Goal: Information Seeking & Learning: Learn about a topic

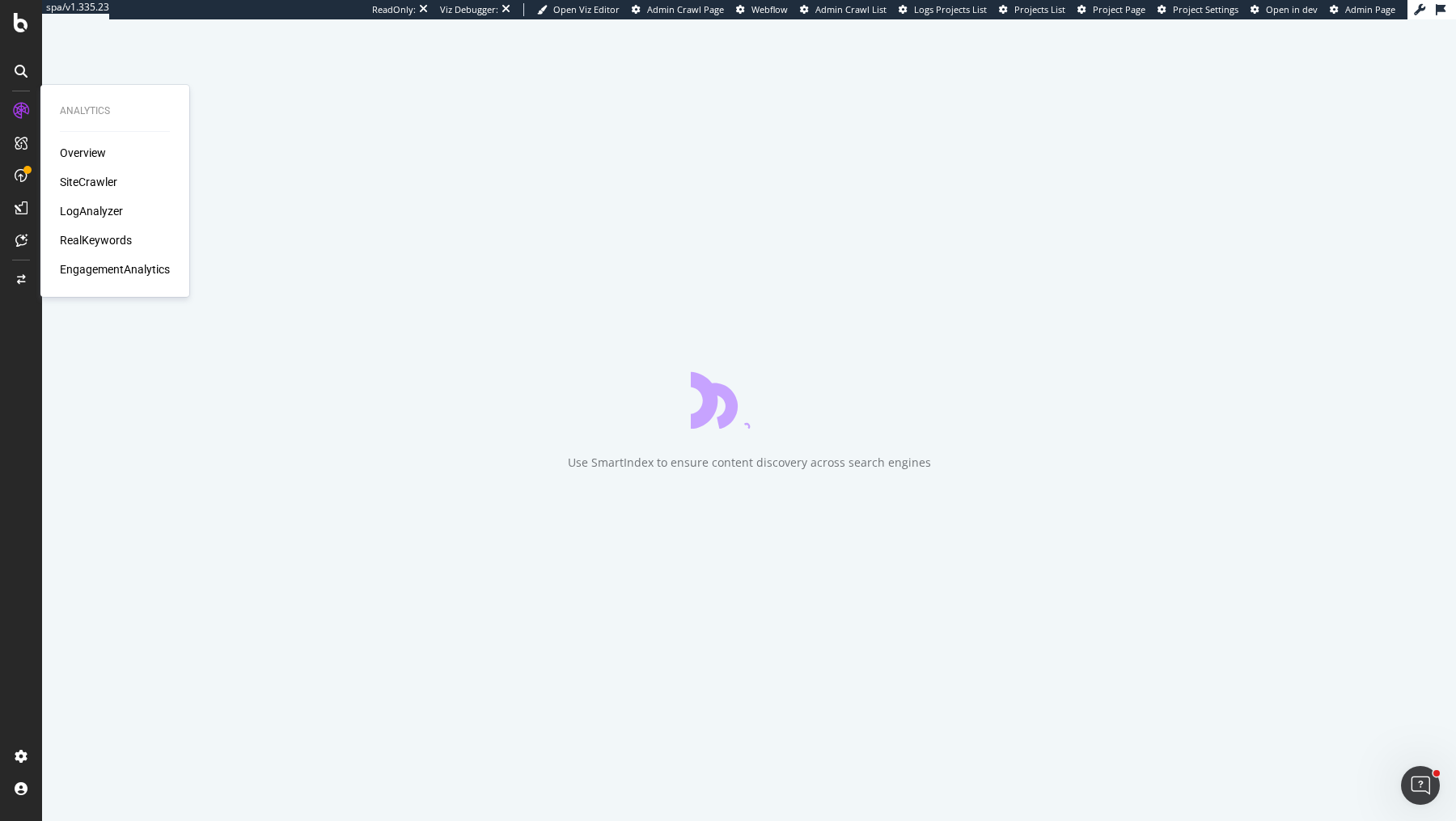
click at [93, 203] on div "LogAnalyzer" at bounding box center [91, 212] width 63 height 16
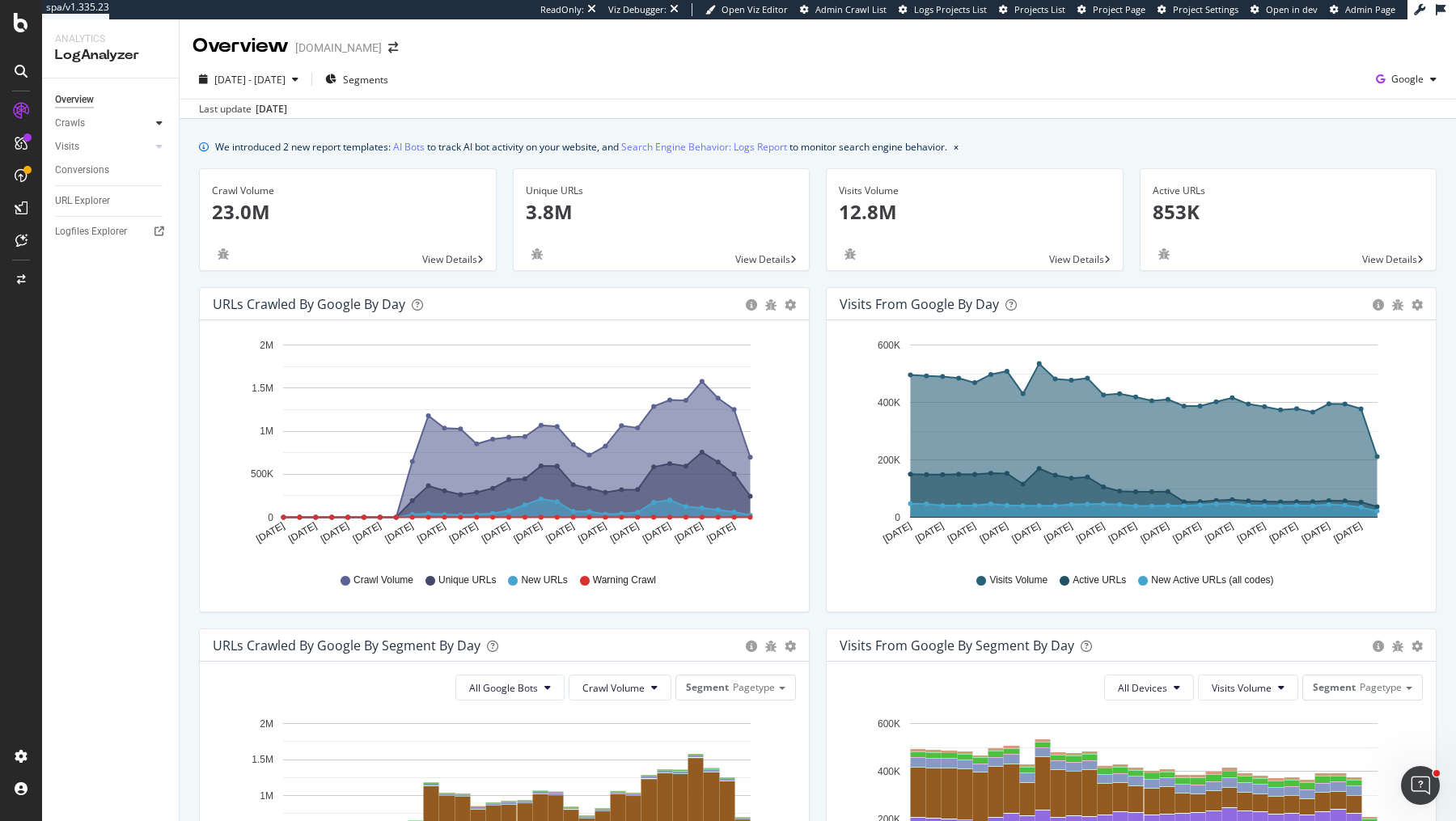
click at [156, 119] on icon at bounding box center [159, 123] width 7 height 10
click at [104, 229] on div "Resources" at bounding box center [84, 234] width 44 height 17
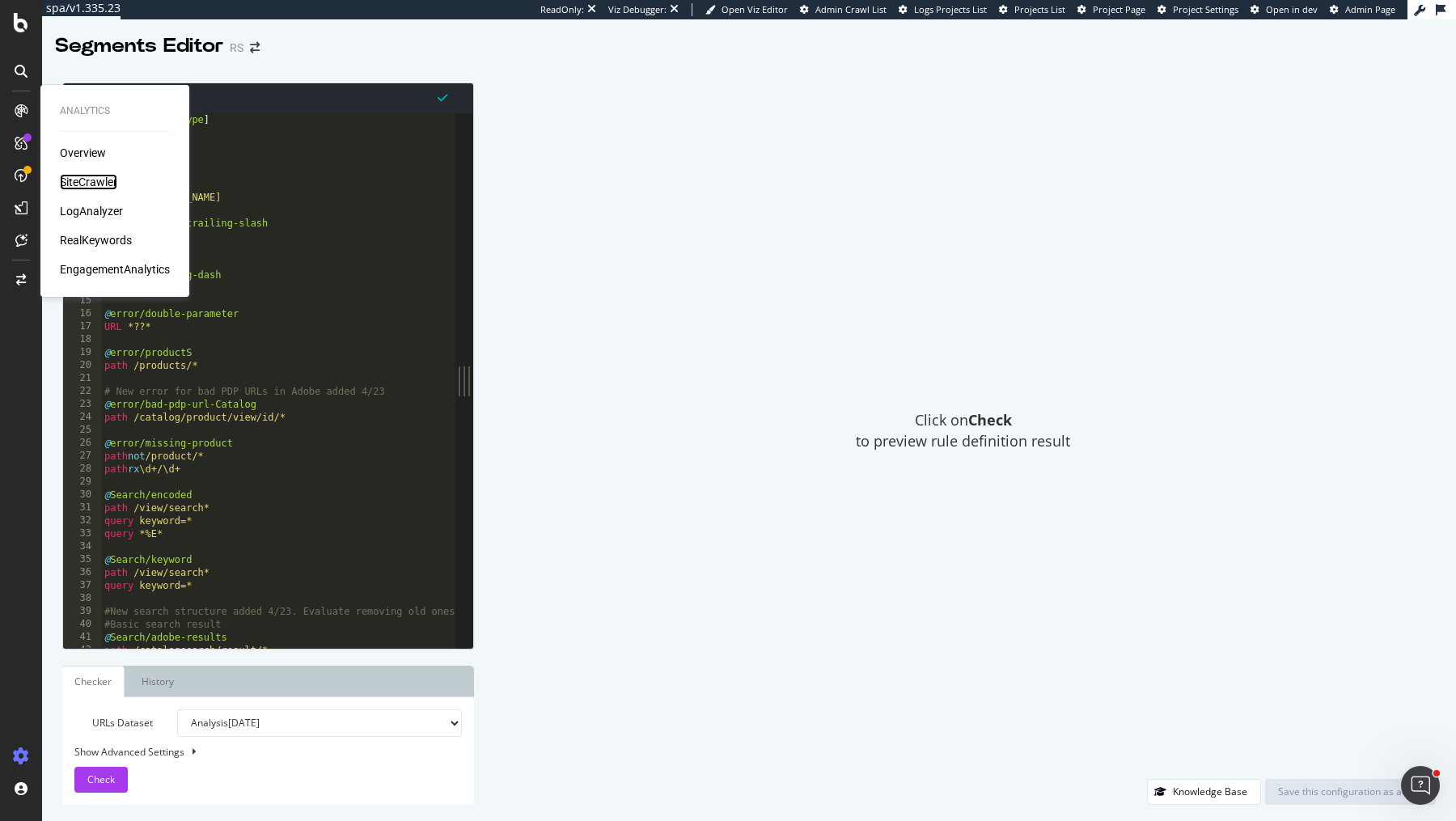
click at [101, 176] on div "SiteCrawler" at bounding box center [89, 182] width 57 height 16
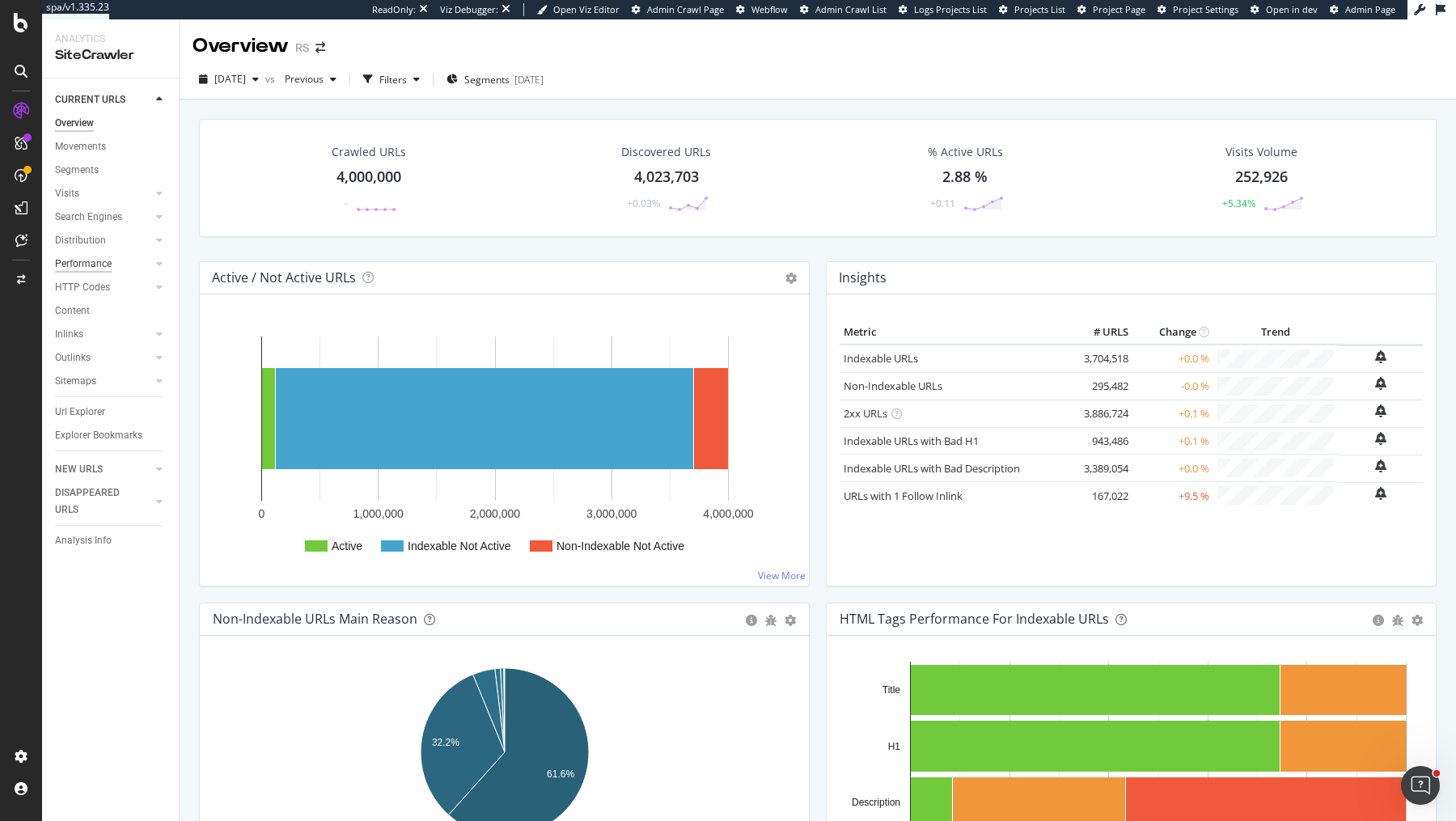
click at [71, 259] on div "Performance" at bounding box center [83, 264] width 57 height 17
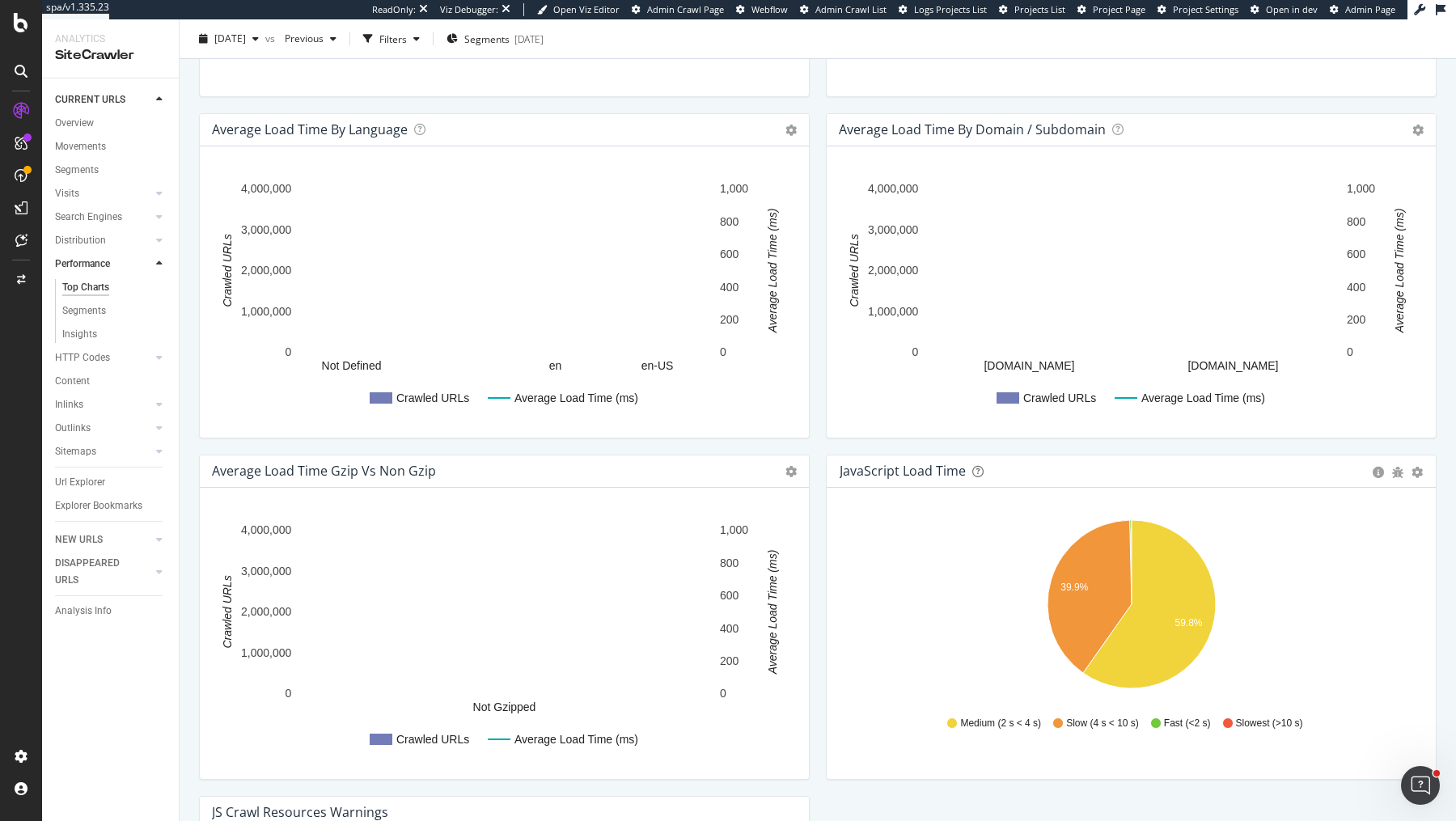
scroll to position [850, 0]
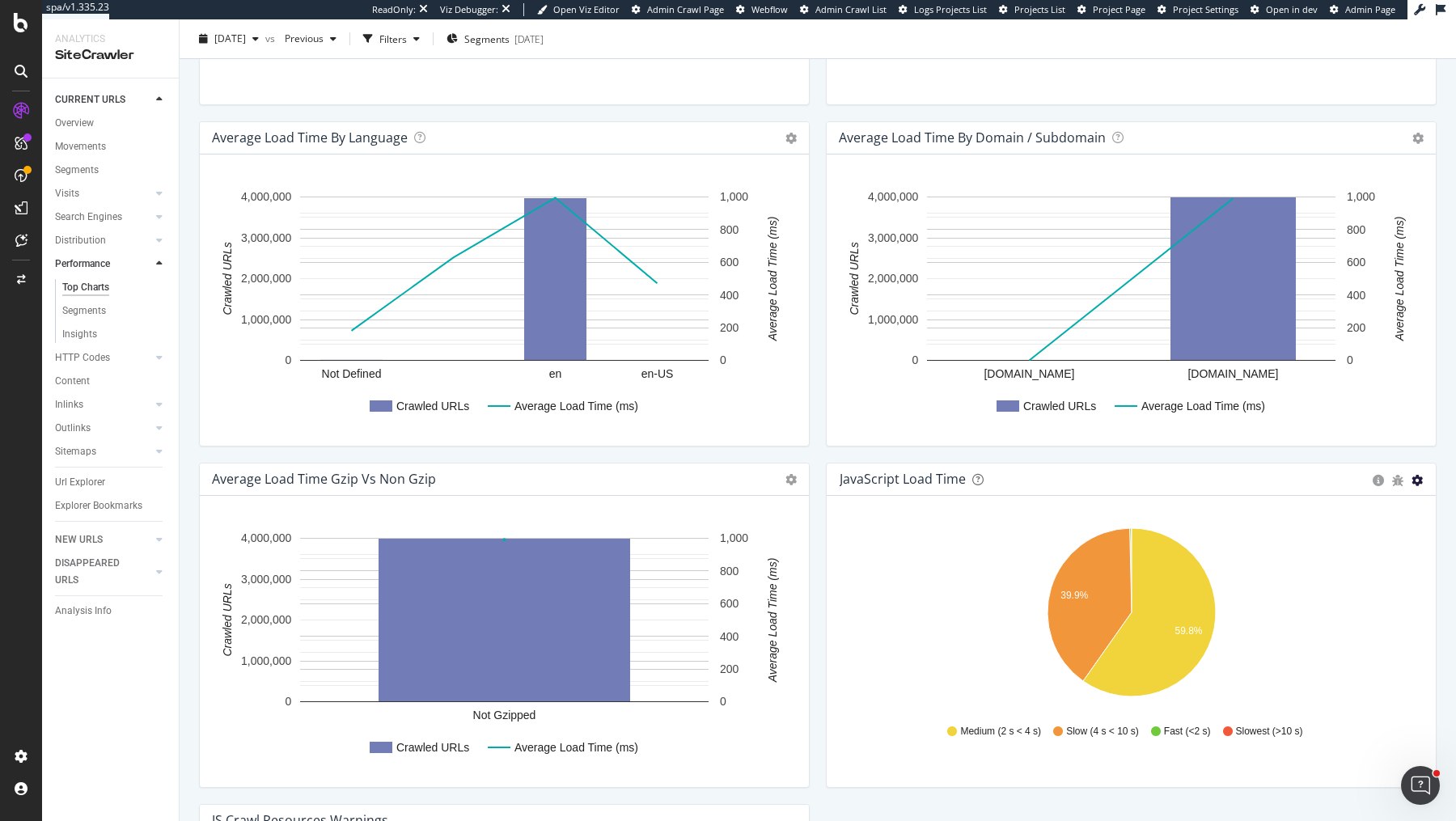
click at [1420, 476] on icon "gear" at bounding box center [1417, 481] width 11 height 11
click at [1359, 538] on span "Table" at bounding box center [1371, 541] width 130 height 22
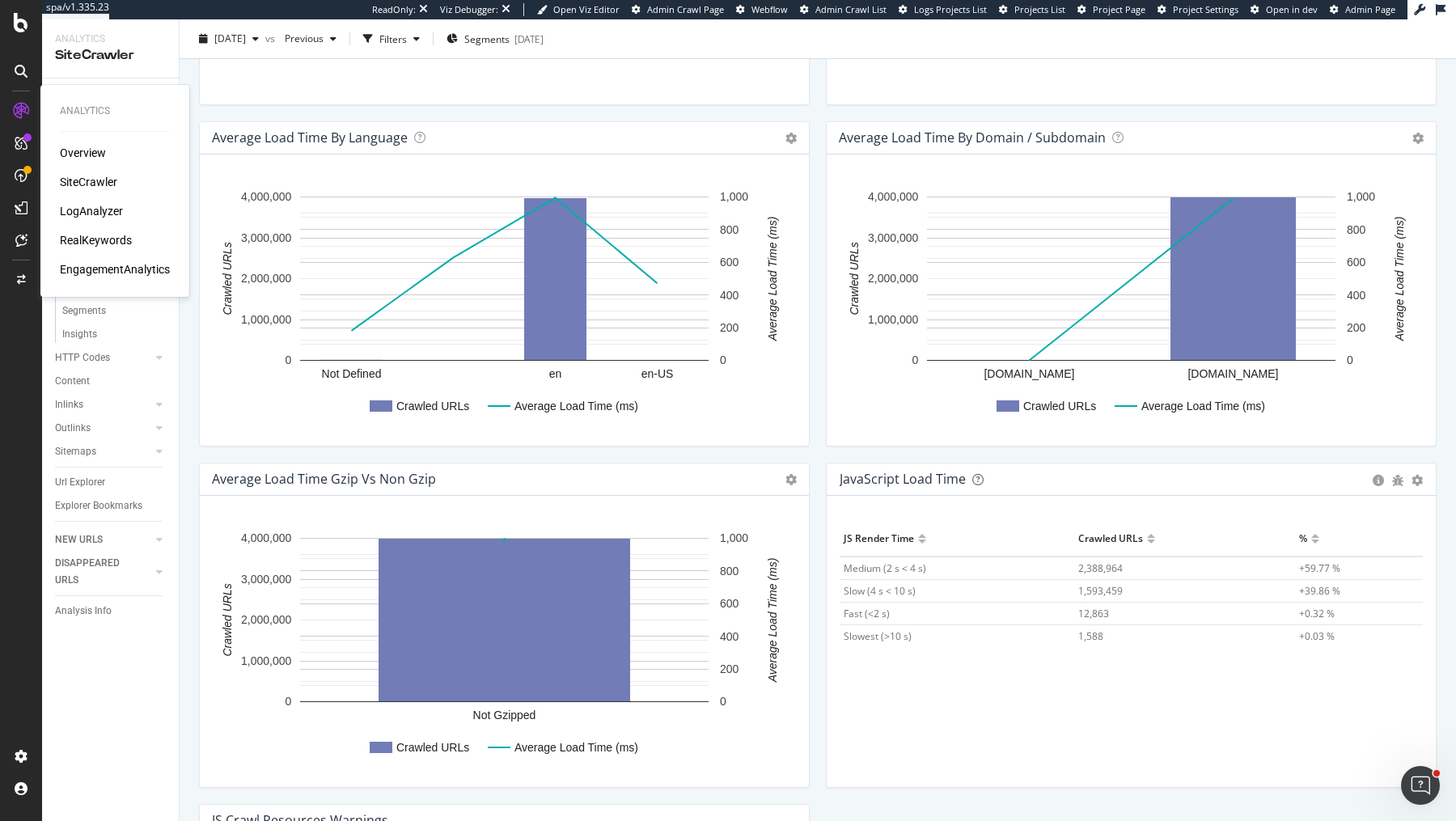
click at [120, 242] on div "RealKeywords" at bounding box center [96, 240] width 72 height 16
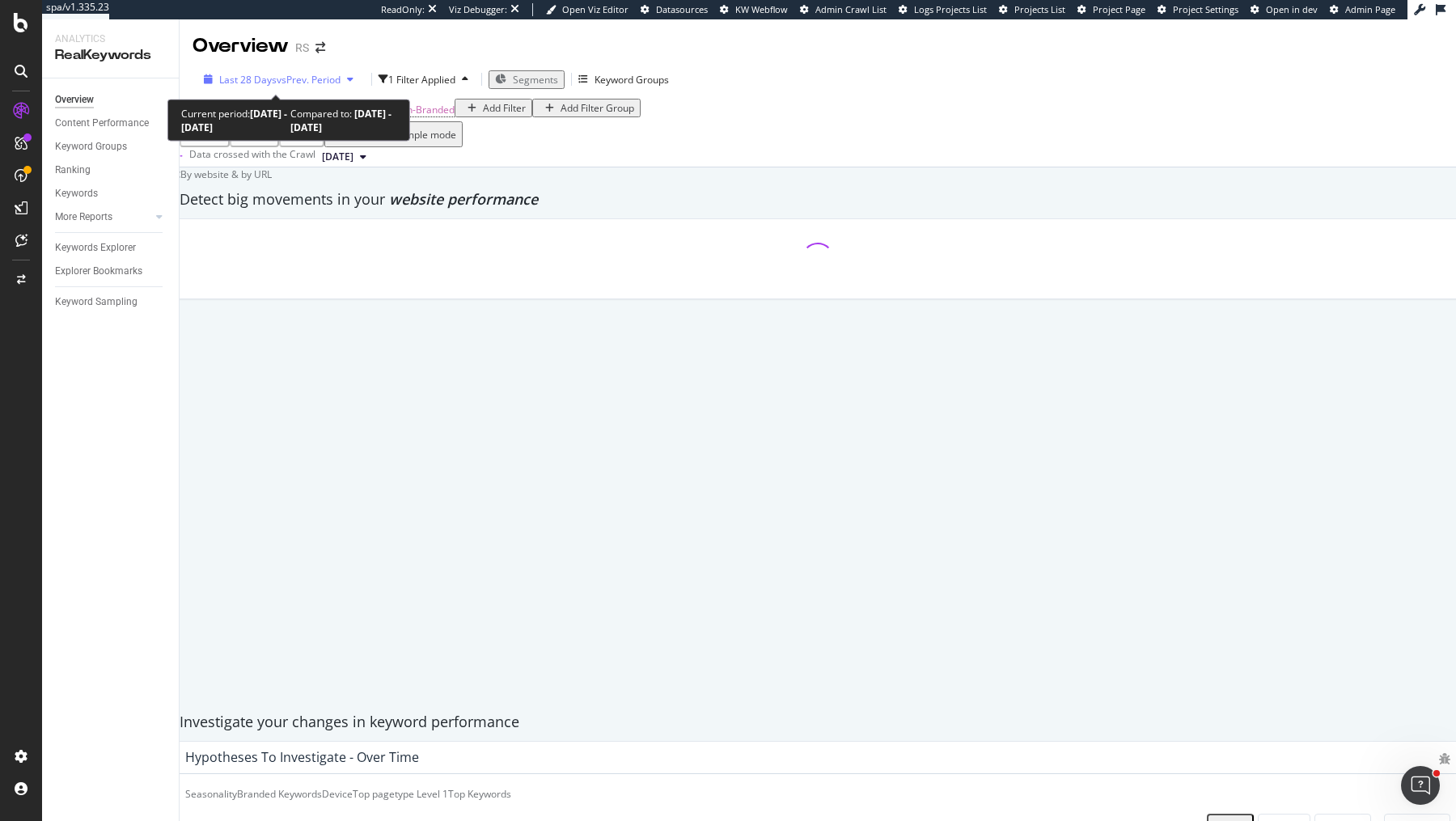
click at [326, 77] on span "vs Prev. Period" at bounding box center [308, 80] width 64 height 14
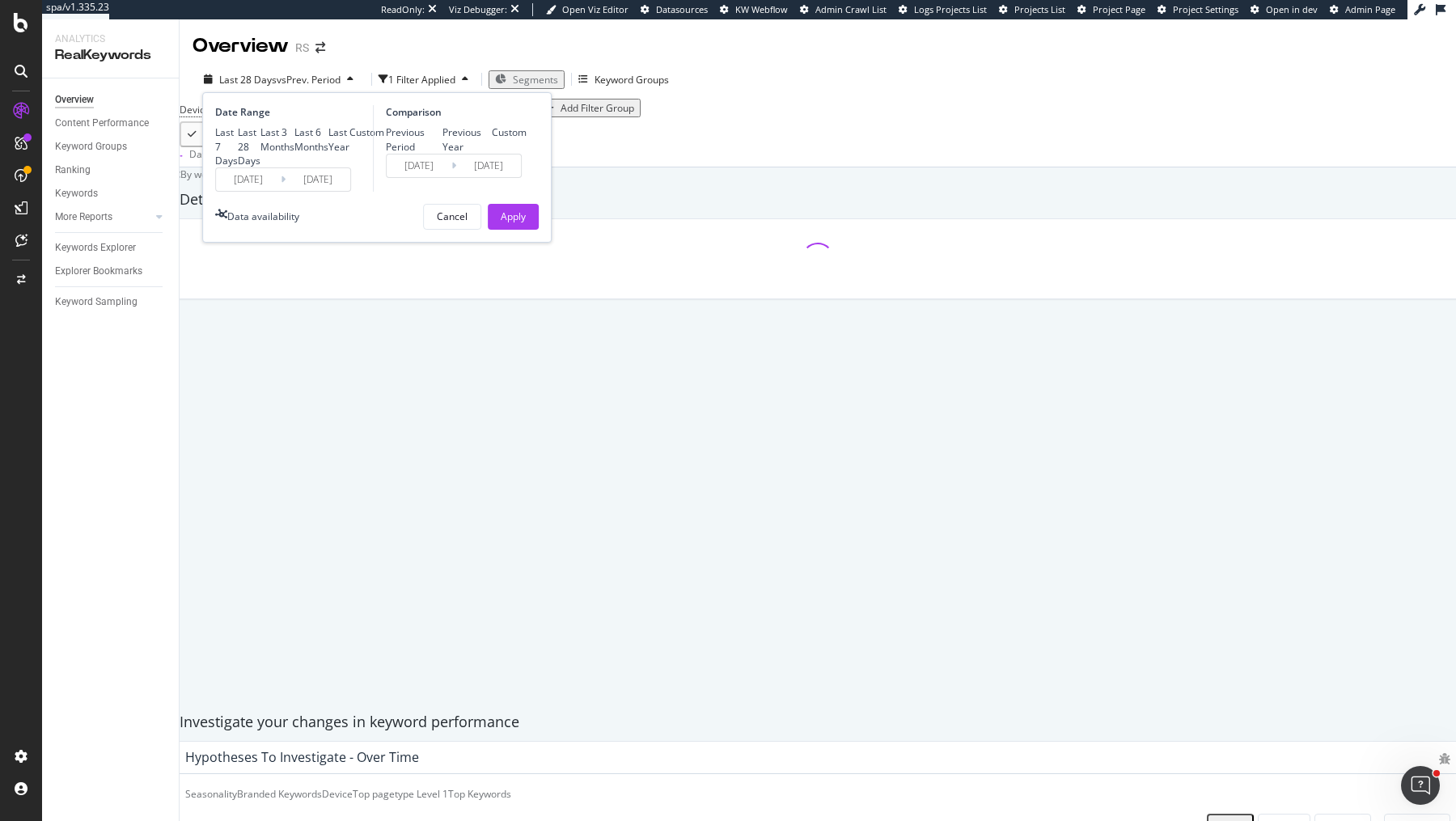
click at [257, 166] on div "Last 7 Days Last 28 Days Last 3 Months Last 6 Months Last Year Custom" at bounding box center [299, 146] width 169 height 41
click at [328, 153] on div "Last Year" at bounding box center [339, 139] width 21 height 28
type input "2024/08/12"
type input "2023/08/13"
type input "2024/08/11"
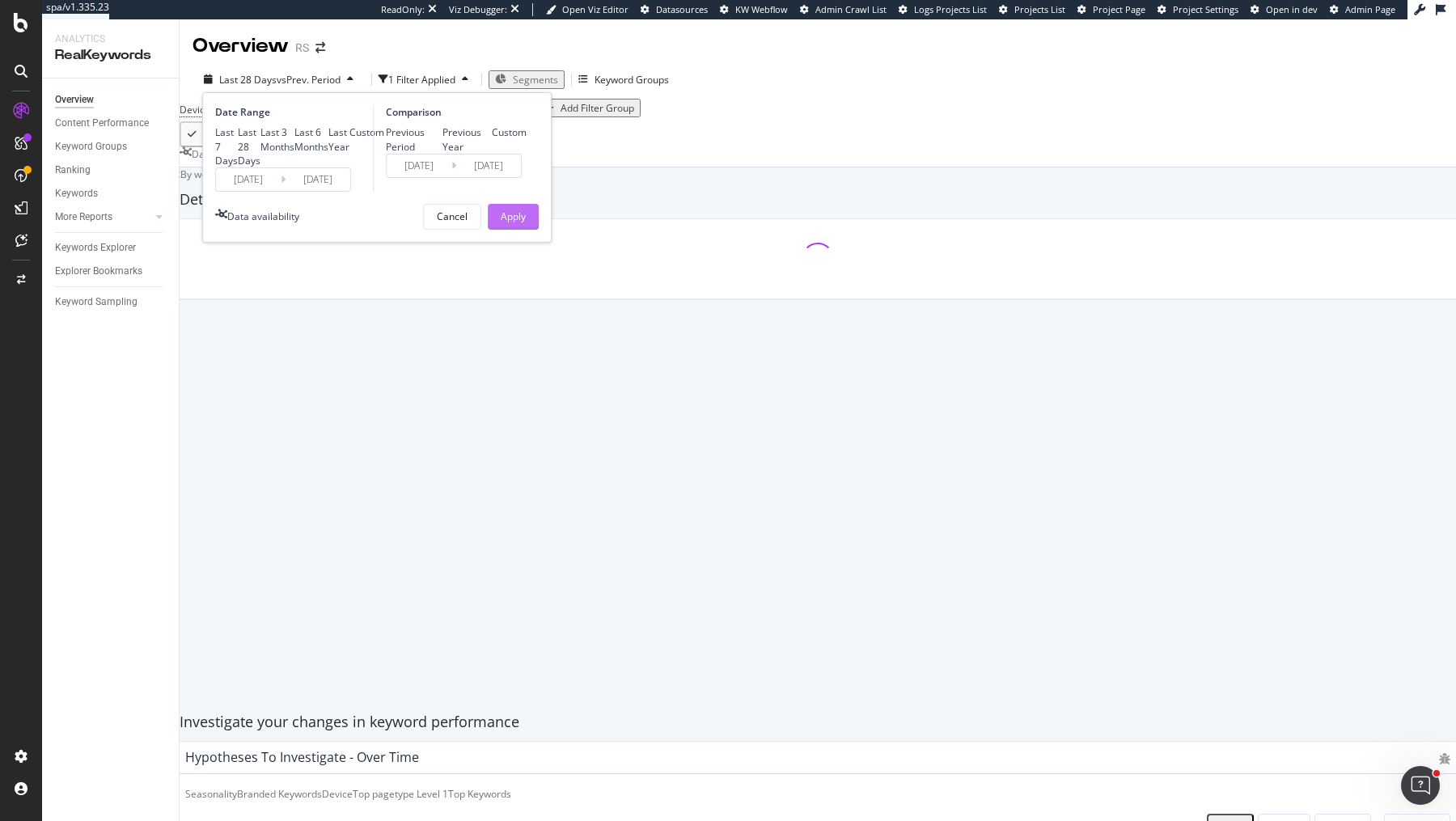
click at [518, 223] on div "Apply" at bounding box center [513, 216] width 25 height 14
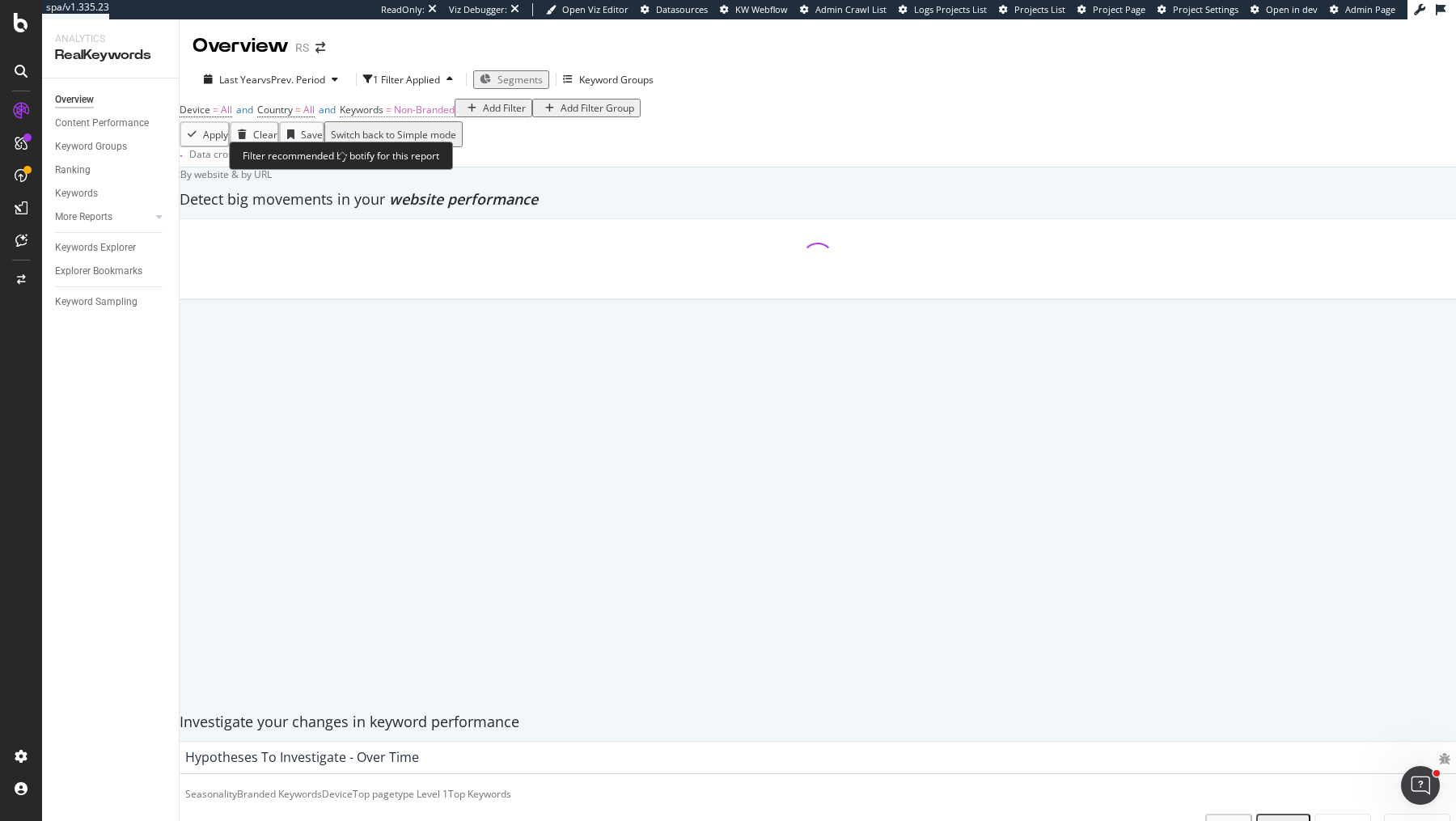
click at [436, 116] on span "Non-Branded" at bounding box center [424, 109] width 61 height 14
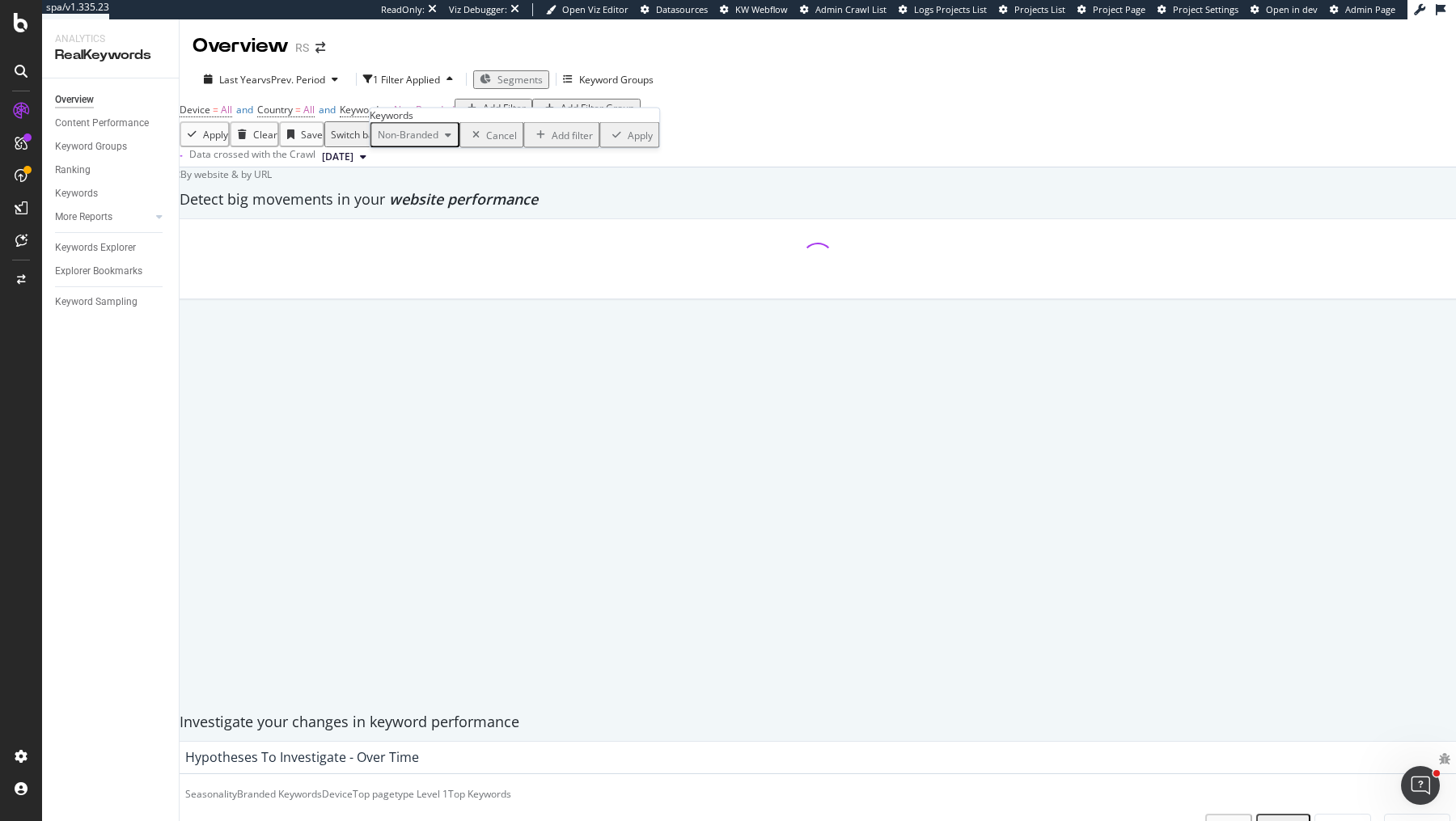
click at [424, 146] on div "Non-Branded" at bounding box center [415, 135] width 87 height 21
click at [420, 306] on span "All" at bounding box center [478, 313] width 165 height 15
click at [578, 142] on div "Apply" at bounding box center [591, 135] width 25 height 14
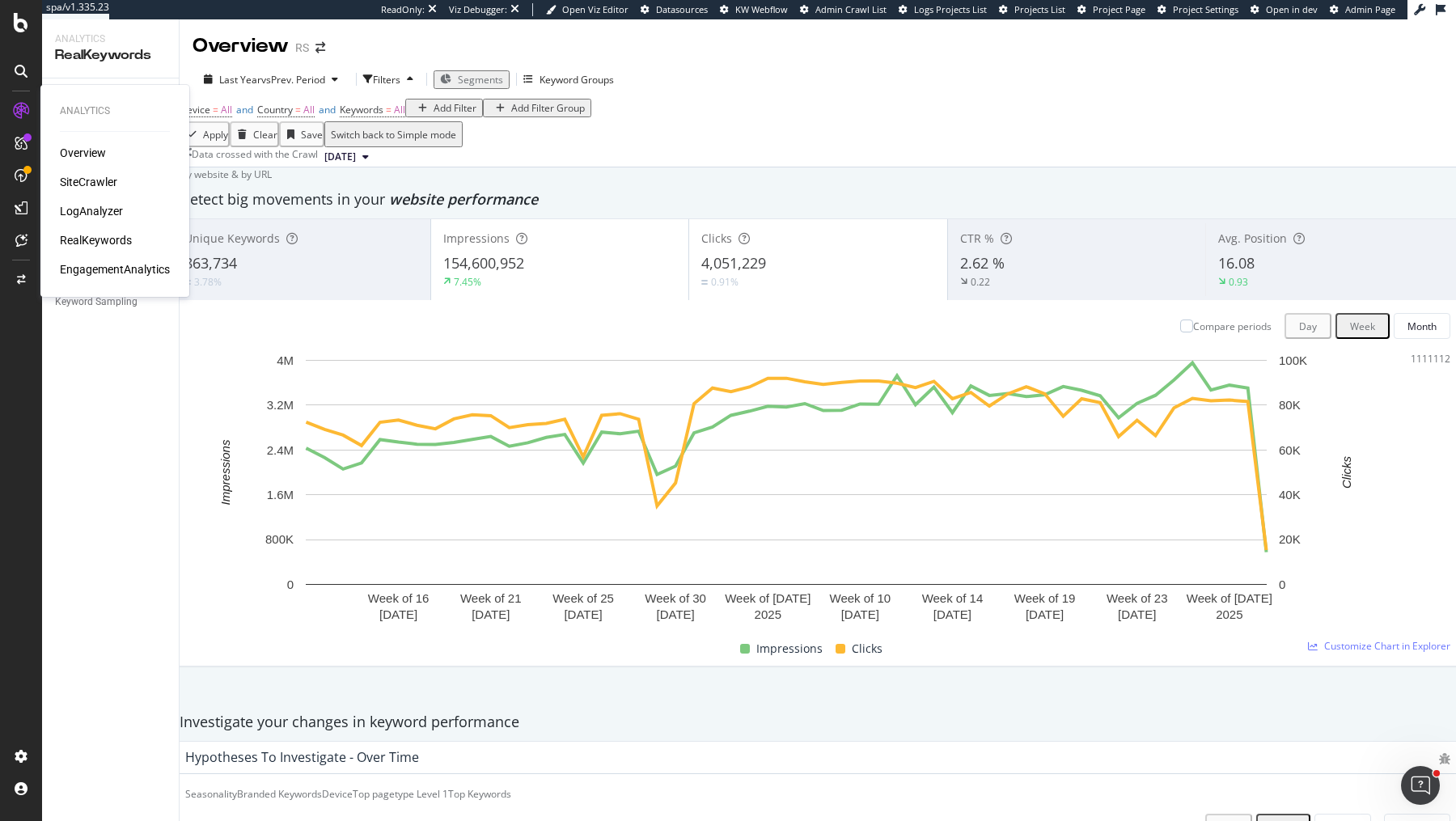
click at [75, 215] on div "LogAnalyzer" at bounding box center [91, 212] width 63 height 16
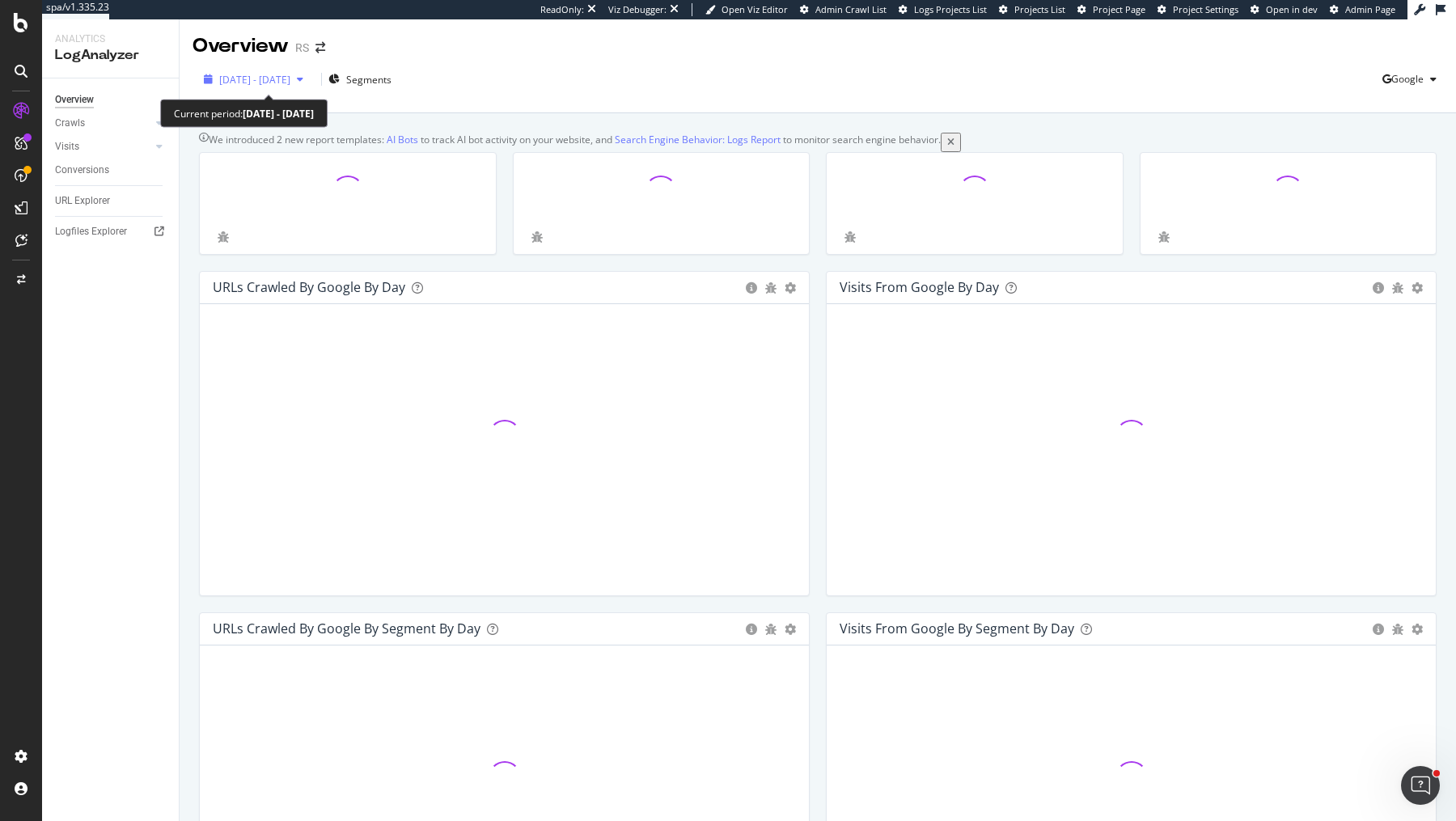
click at [272, 84] on span "2025 Jul. 16th - Aug. 14th" at bounding box center [254, 80] width 71 height 14
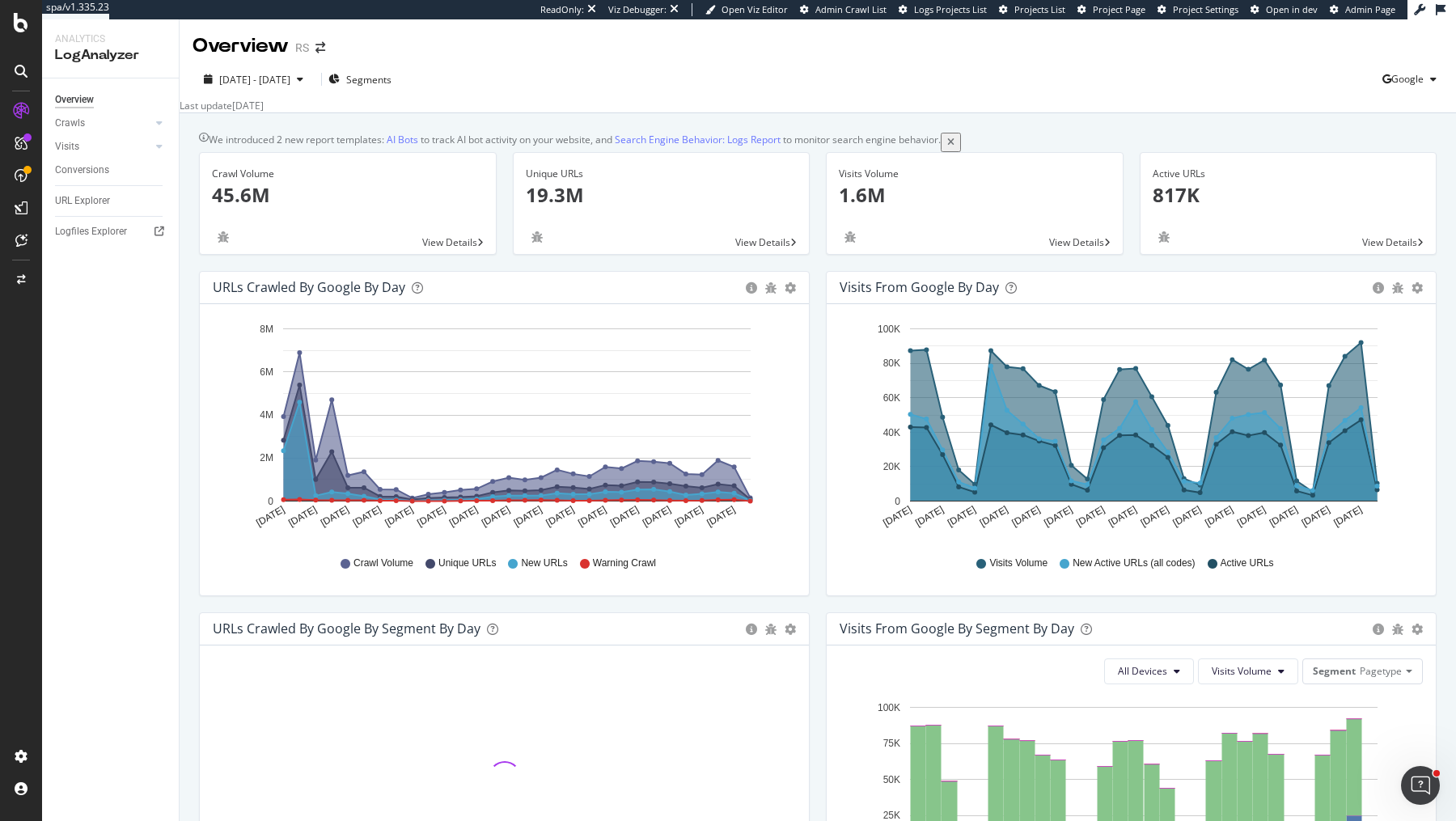
click at [575, 81] on div "2025 Jul. 16th - Aug. 14th Segments Google" at bounding box center [818, 82] width 1276 height 32
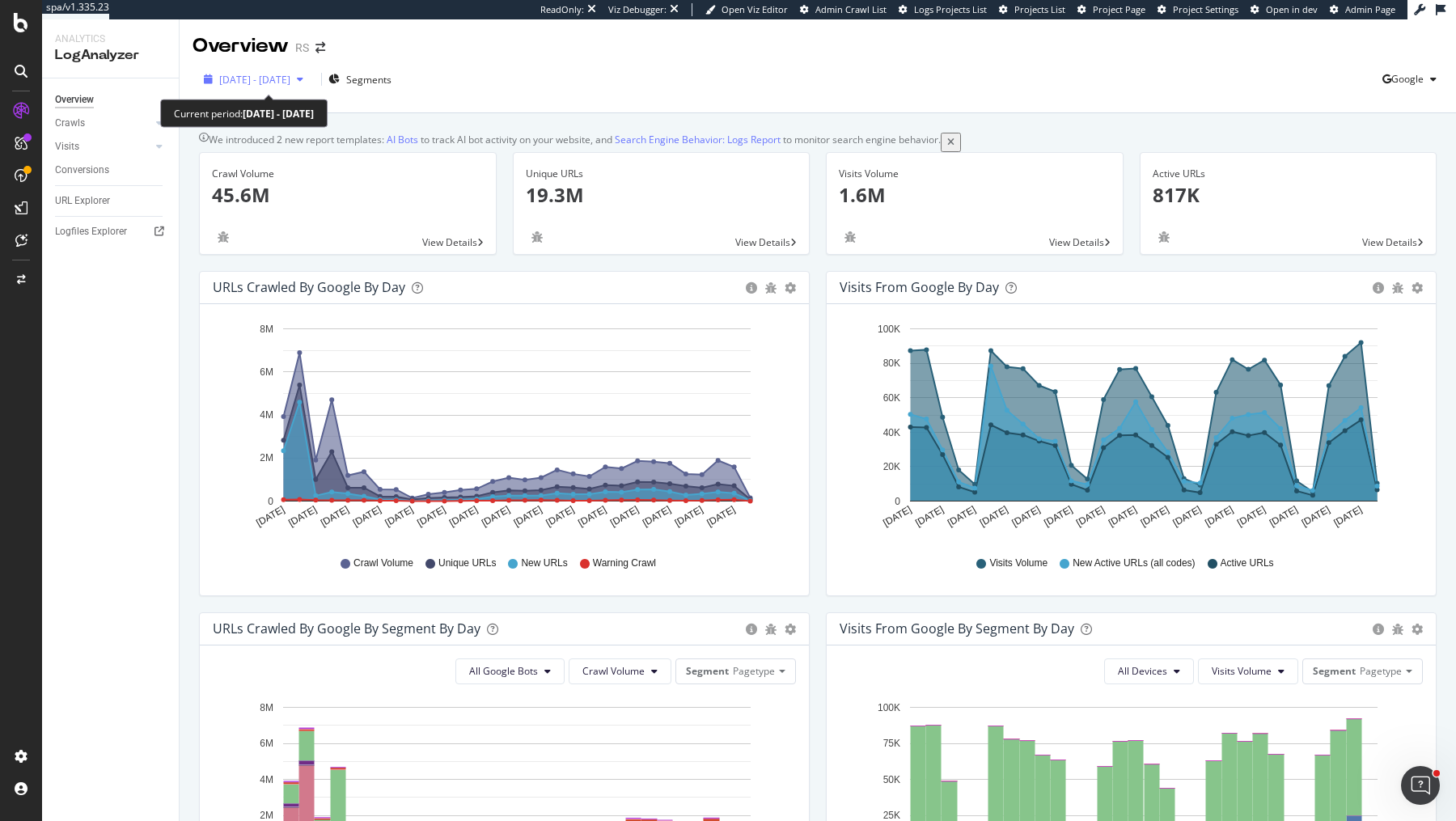
click at [280, 87] on div "2025 Jul. 16th - Aug. 14th" at bounding box center [253, 80] width 112 height 14
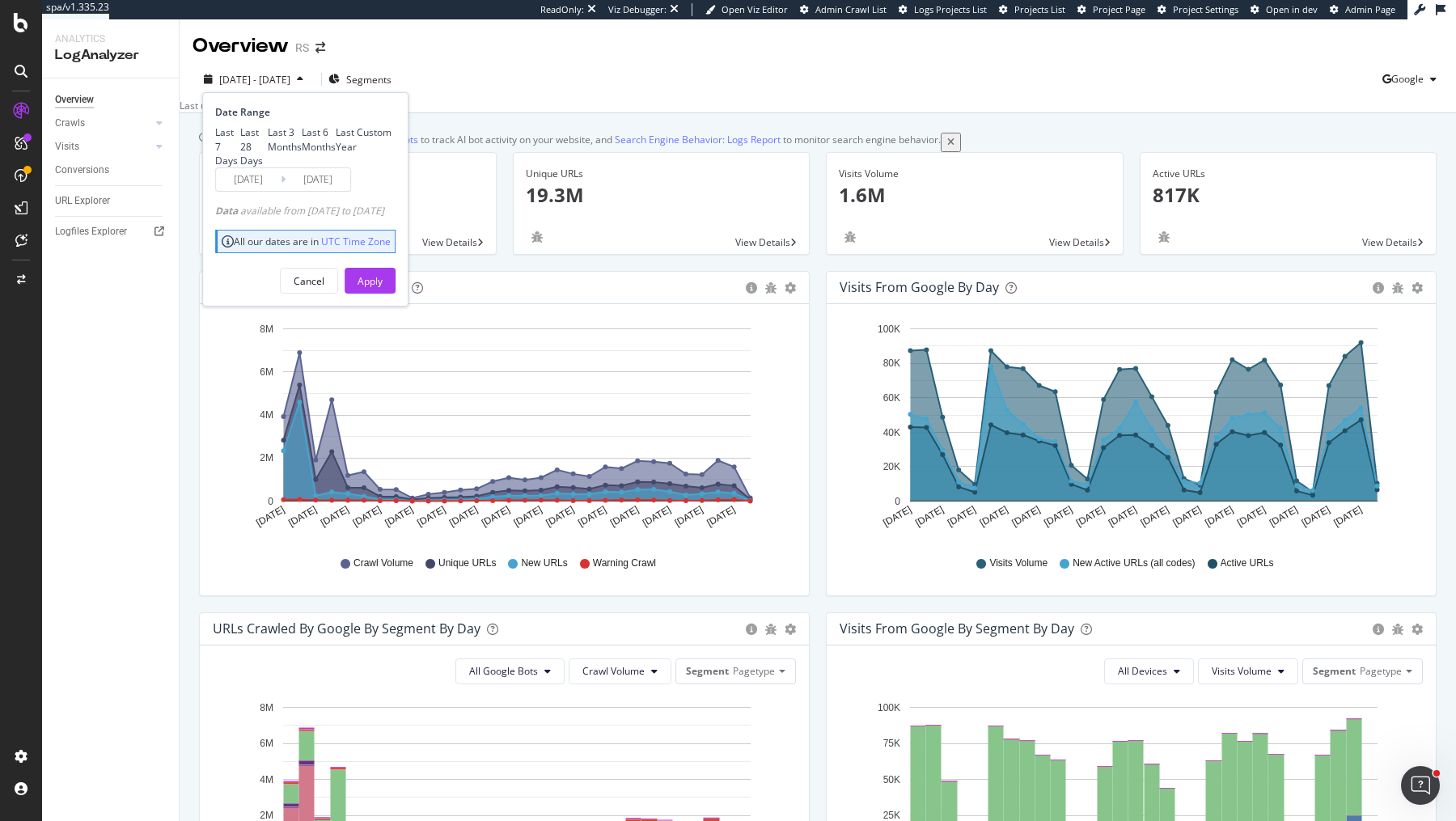
click at [274, 153] on div "Last 3 Months" at bounding box center [284, 139] width 34 height 28
type input "2025/05/15"
click at [383, 288] on div "Apply" at bounding box center [370, 281] width 25 height 14
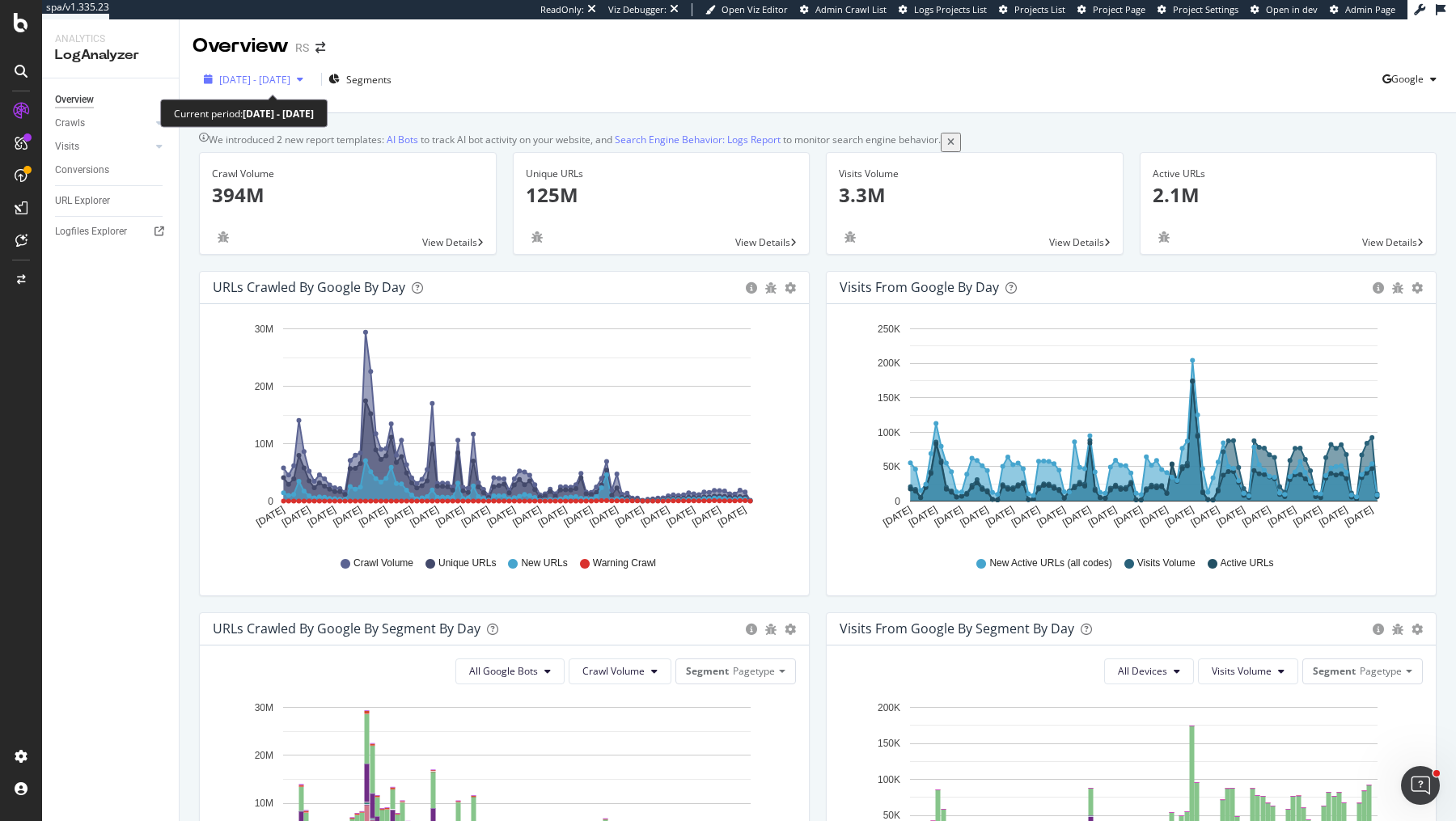
click at [290, 83] on span "2025 May. 15th - Aug. 14th" at bounding box center [254, 80] width 71 height 14
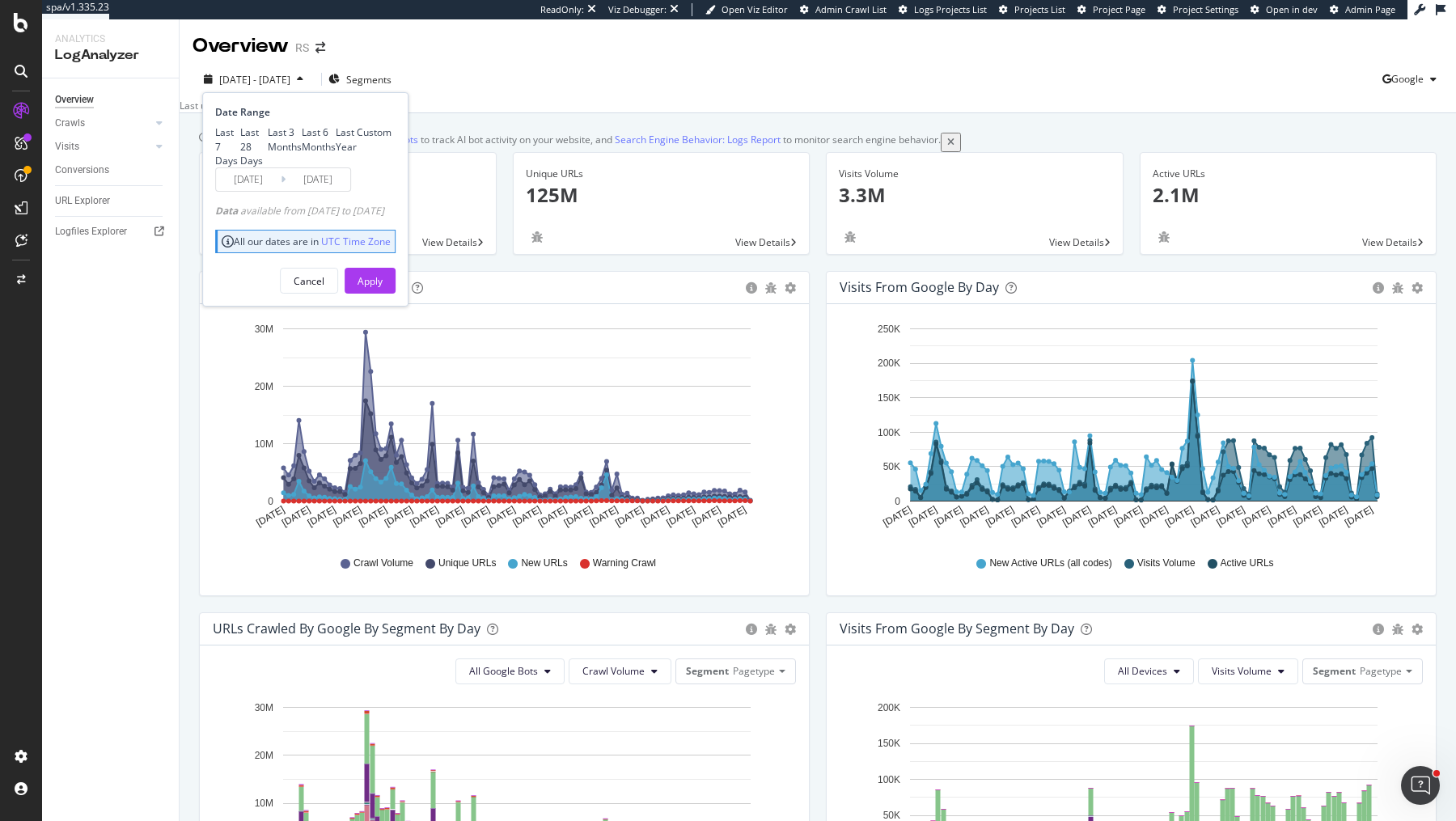
click at [335, 153] on div "Last Year" at bounding box center [346, 139] width 21 height 28
type input "2024/08/15"
click at [383, 288] on div "Apply" at bounding box center [370, 281] width 25 height 14
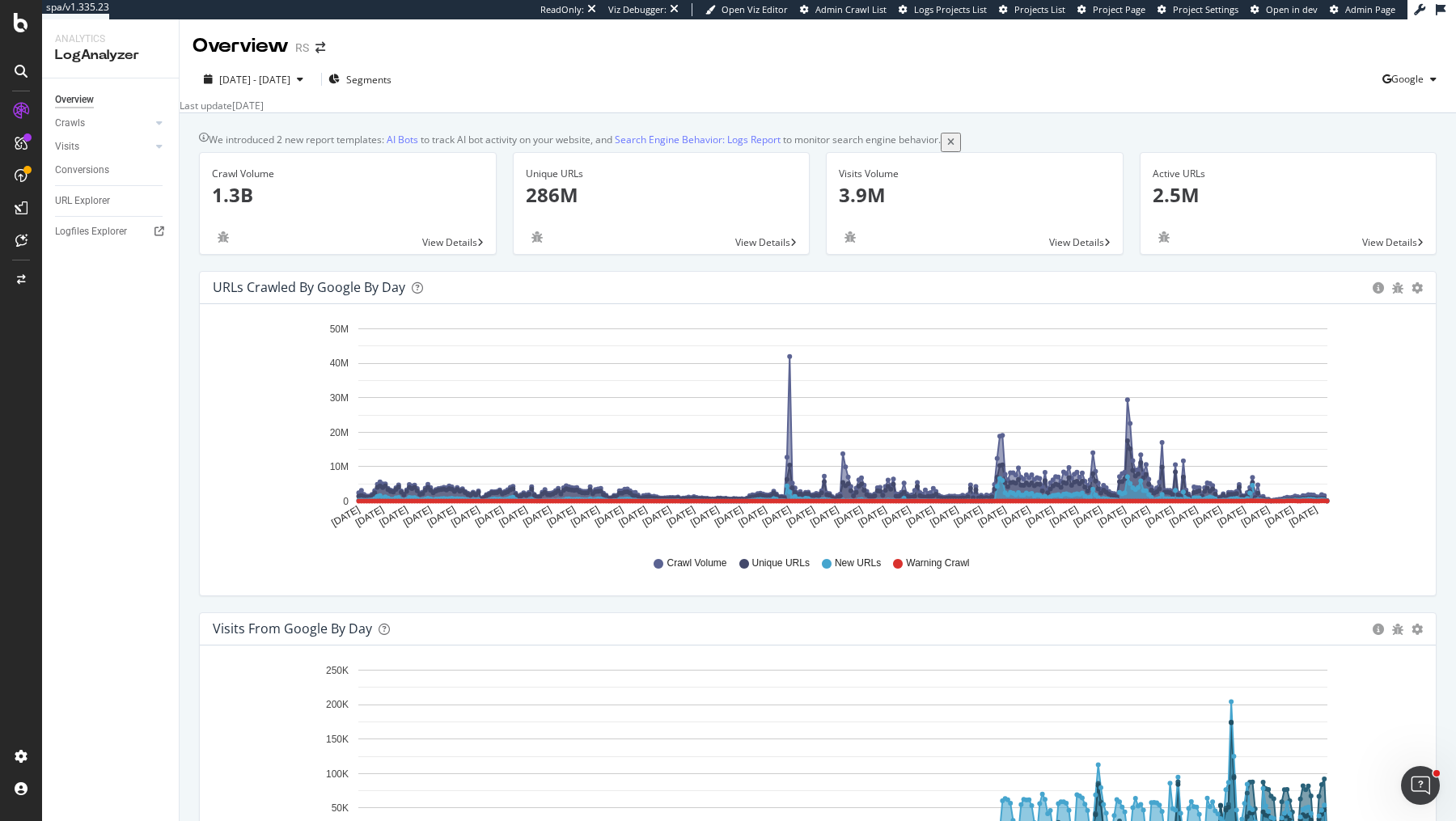
click at [550, 143] on div "We introduced 2 new report templates: AI Bots to track AI bot activity on your …" at bounding box center [574, 142] width 733 height 19
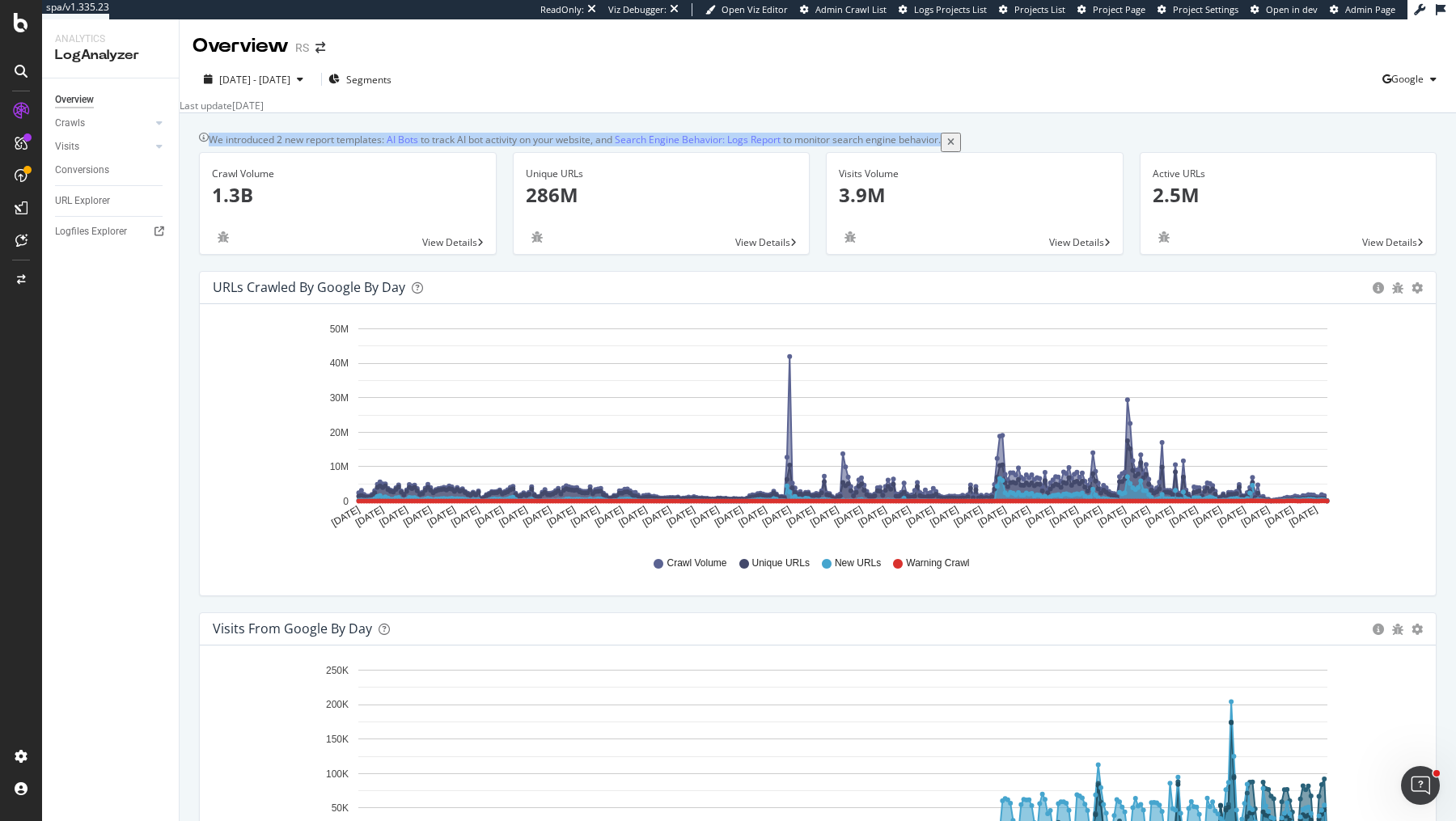
click at [550, 143] on div "We introduced 2 new report templates: AI Bots to track AI bot activity on your …" at bounding box center [574, 142] width 733 height 19
click at [260, 80] on span "2024 Aug. 15th - 2025 Aug. 14th" at bounding box center [254, 80] width 71 height 14
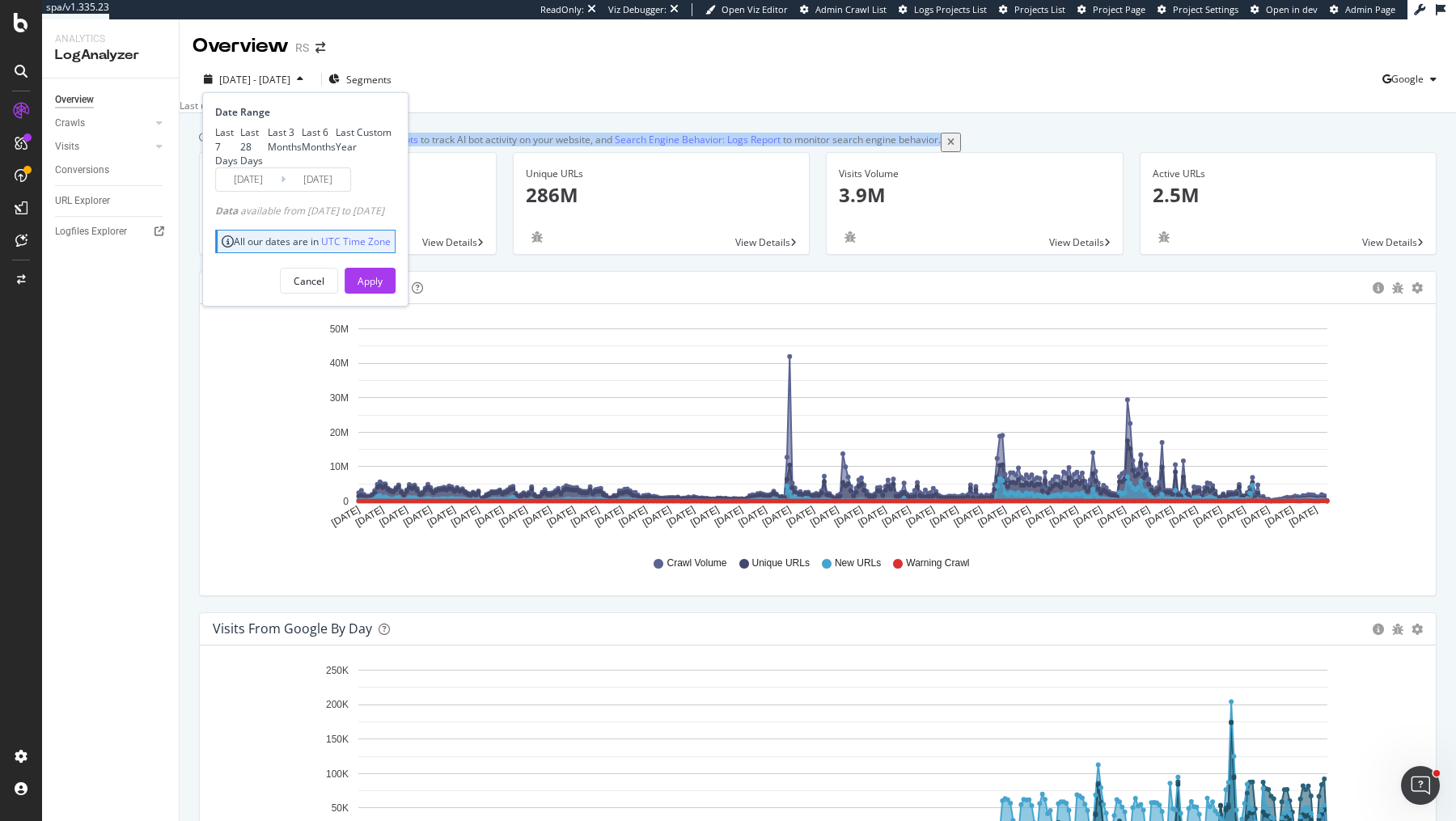
click at [267, 153] on div "Last 3 Months" at bounding box center [284, 139] width 34 height 28
type input "2025/05/15"
click at [383, 288] on div "Apply" at bounding box center [370, 281] width 25 height 14
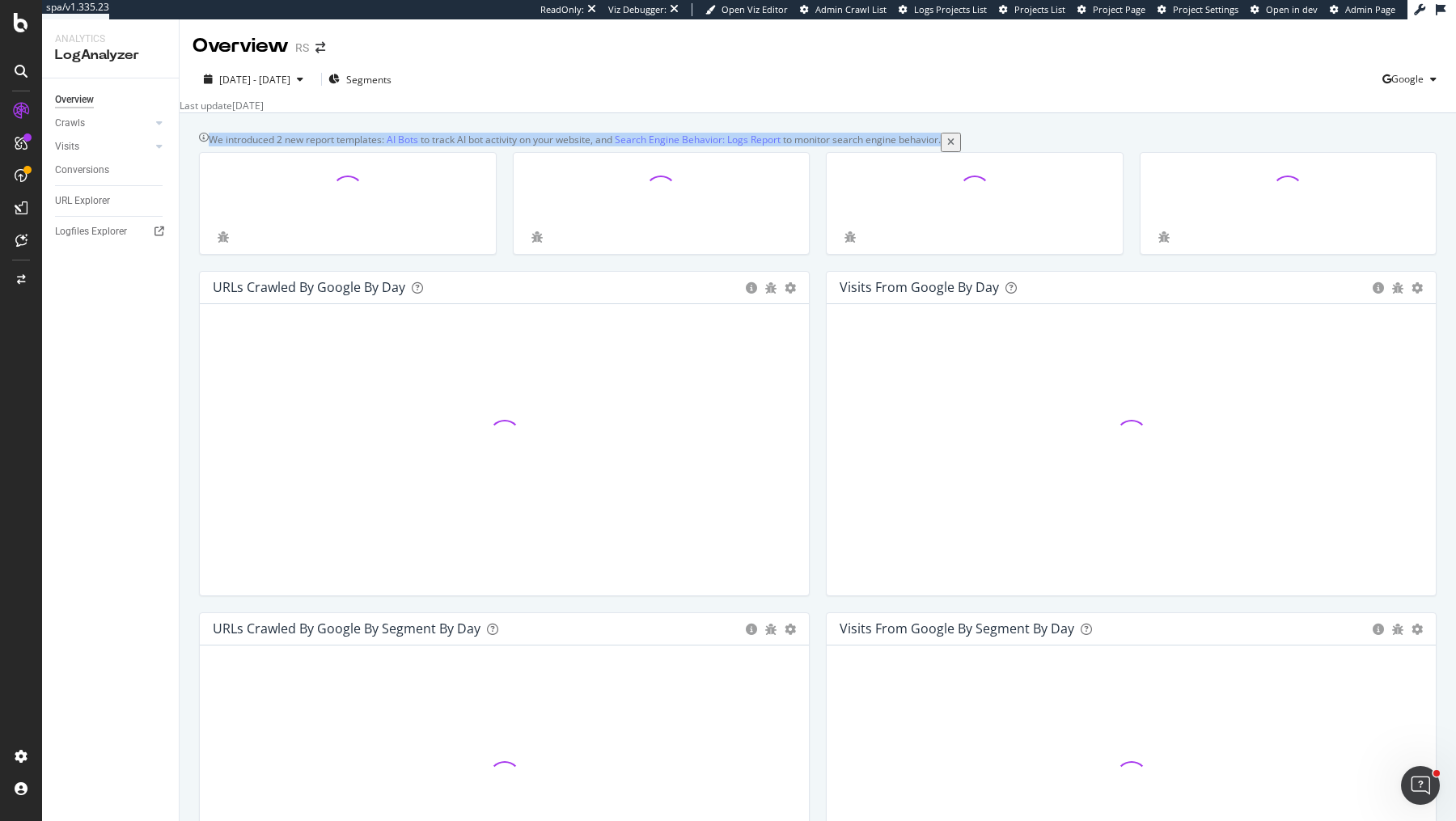
click at [738, 112] on div "Last update Aug. 14, 2025" at bounding box center [818, 105] width 1276 height 14
